Goal: Navigation & Orientation: Find specific page/section

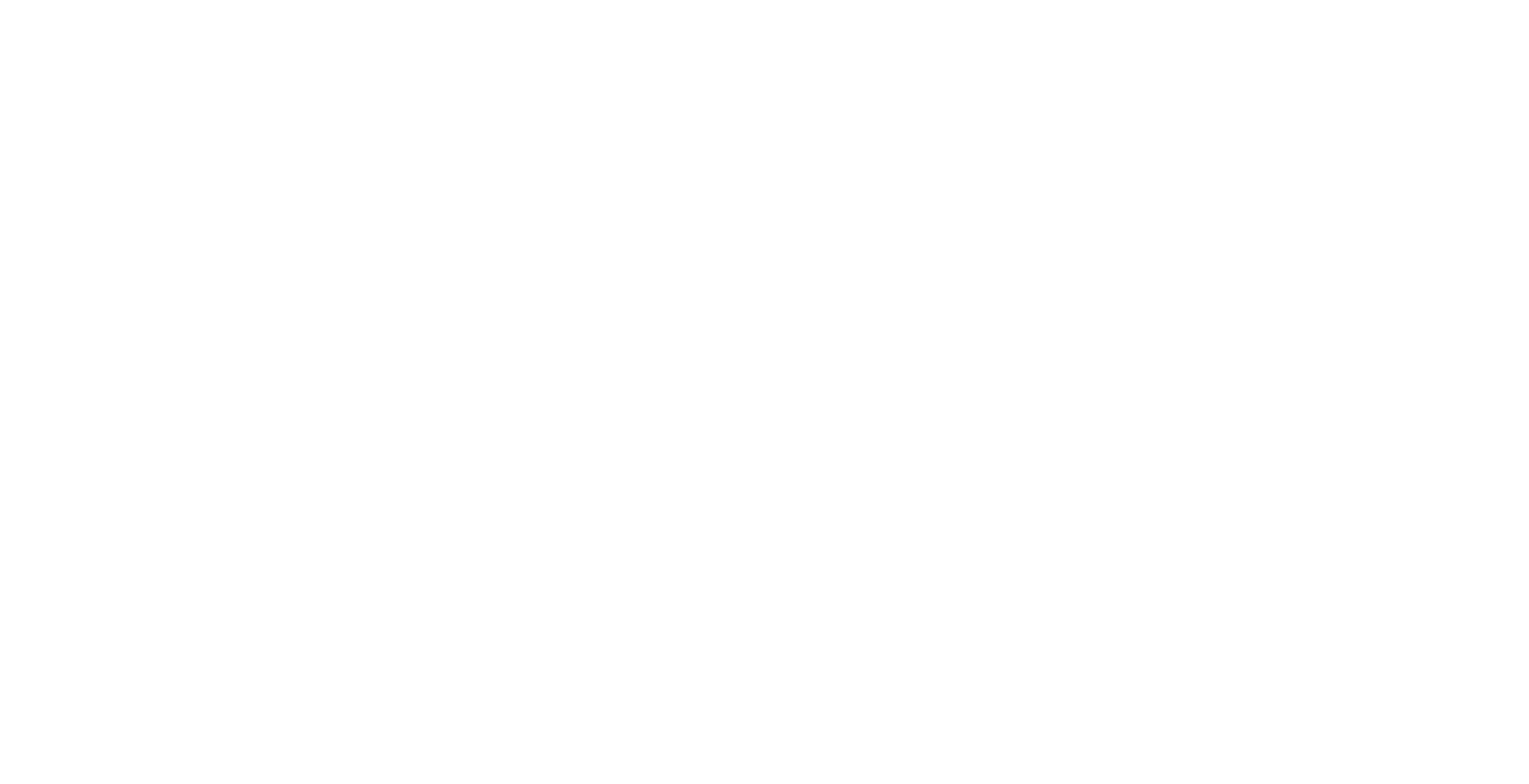
scroll to position [1441, 0]
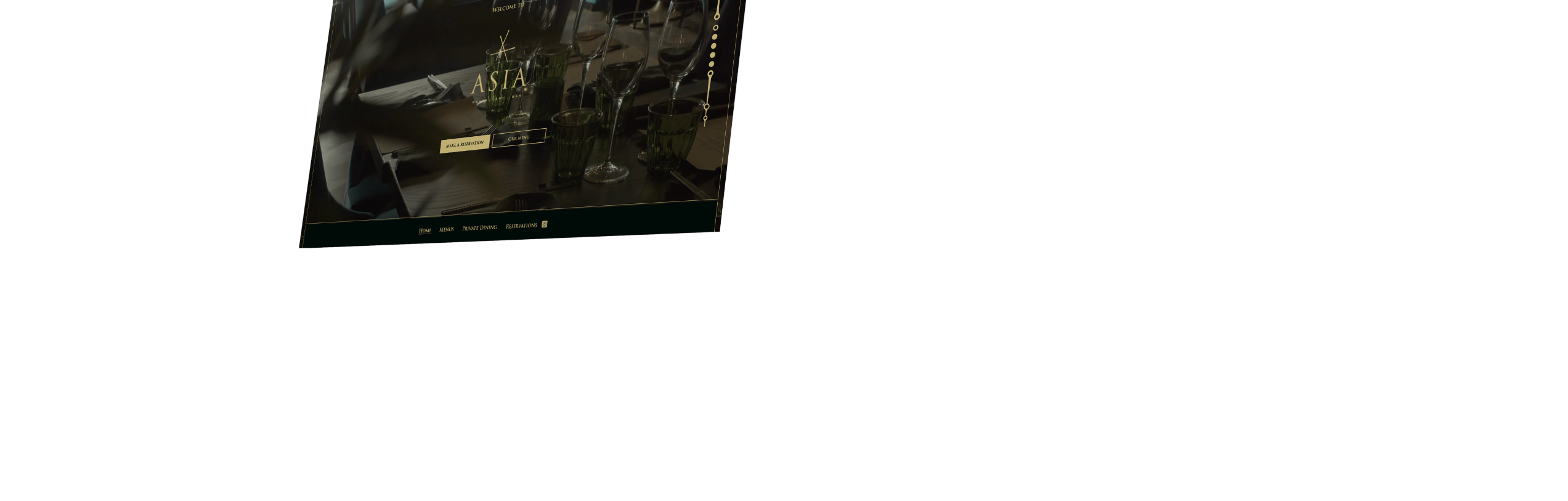
scroll to position [1479, 0]
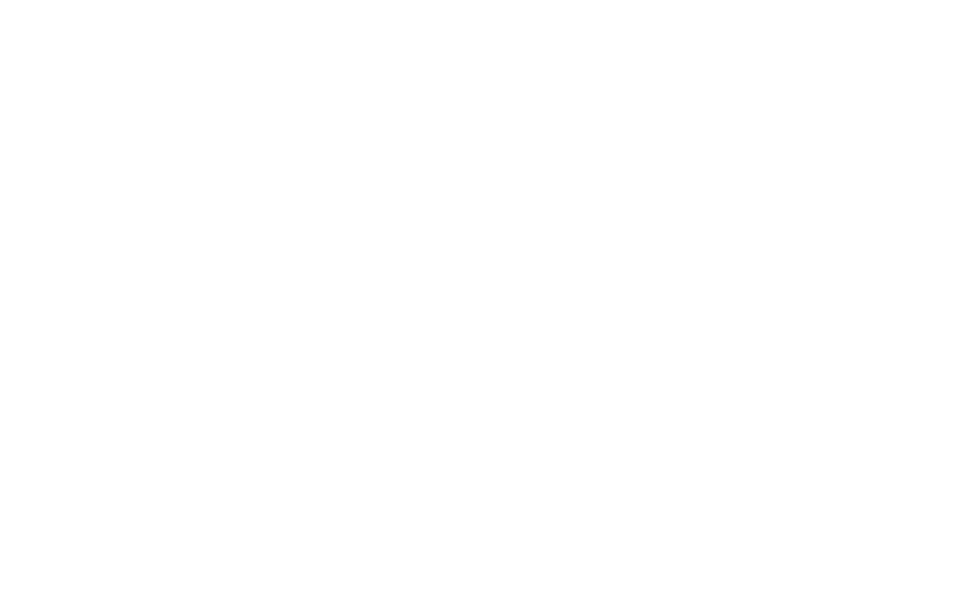
scroll to position [1613, 0]
